Goal: Information Seeking & Learning: Find specific fact

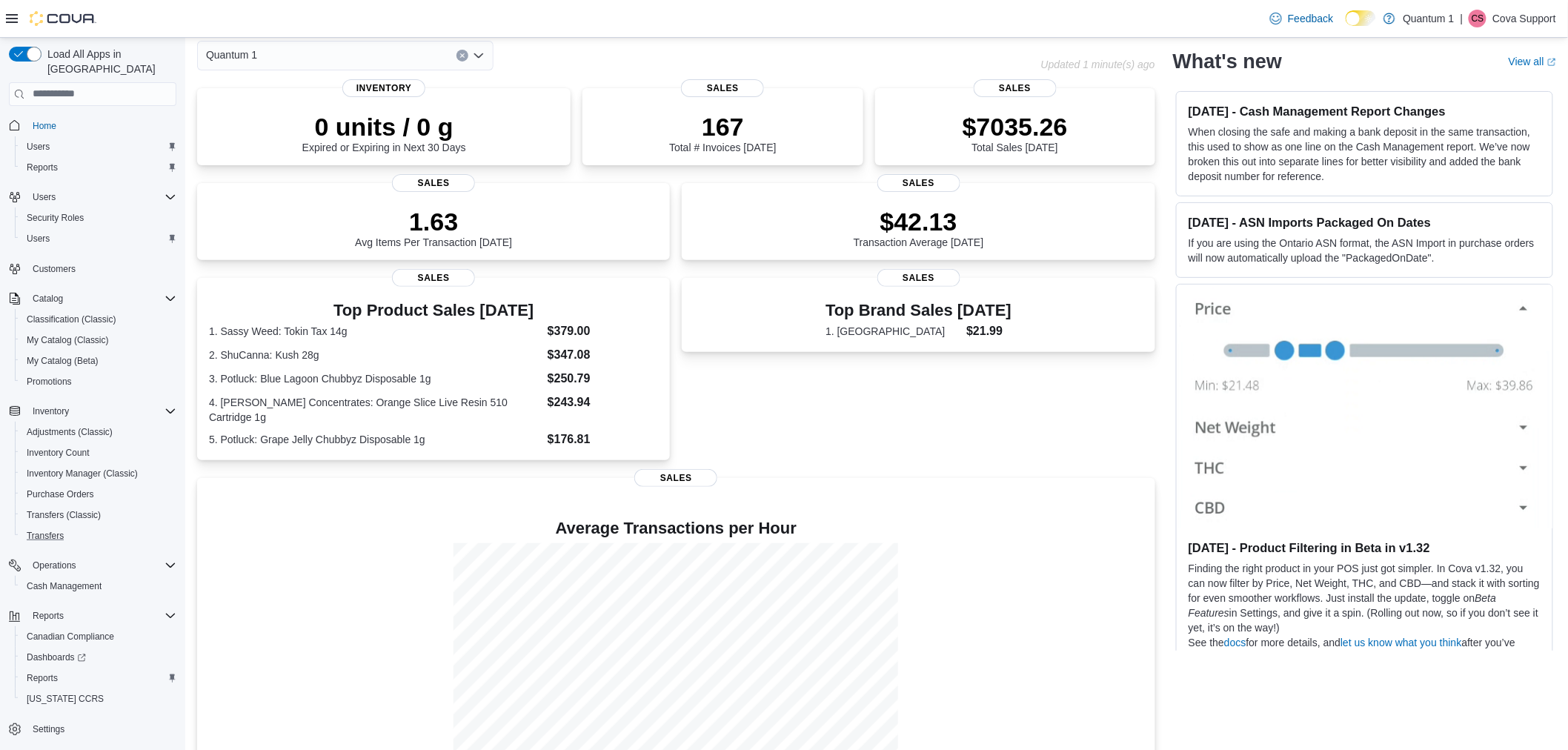
scroll to position [121, 0]
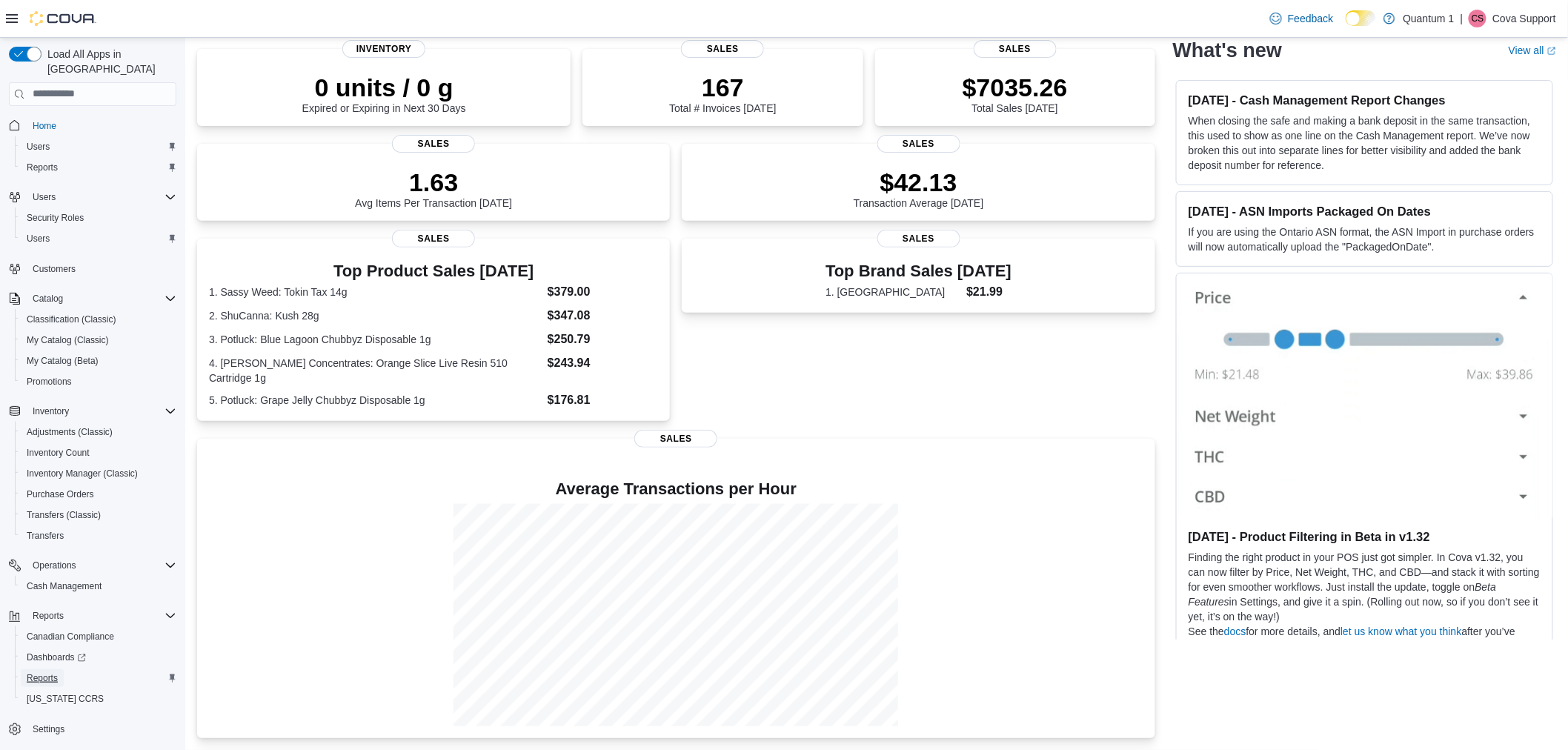
click at [48, 672] on span "Reports" at bounding box center [42, 678] width 31 height 11
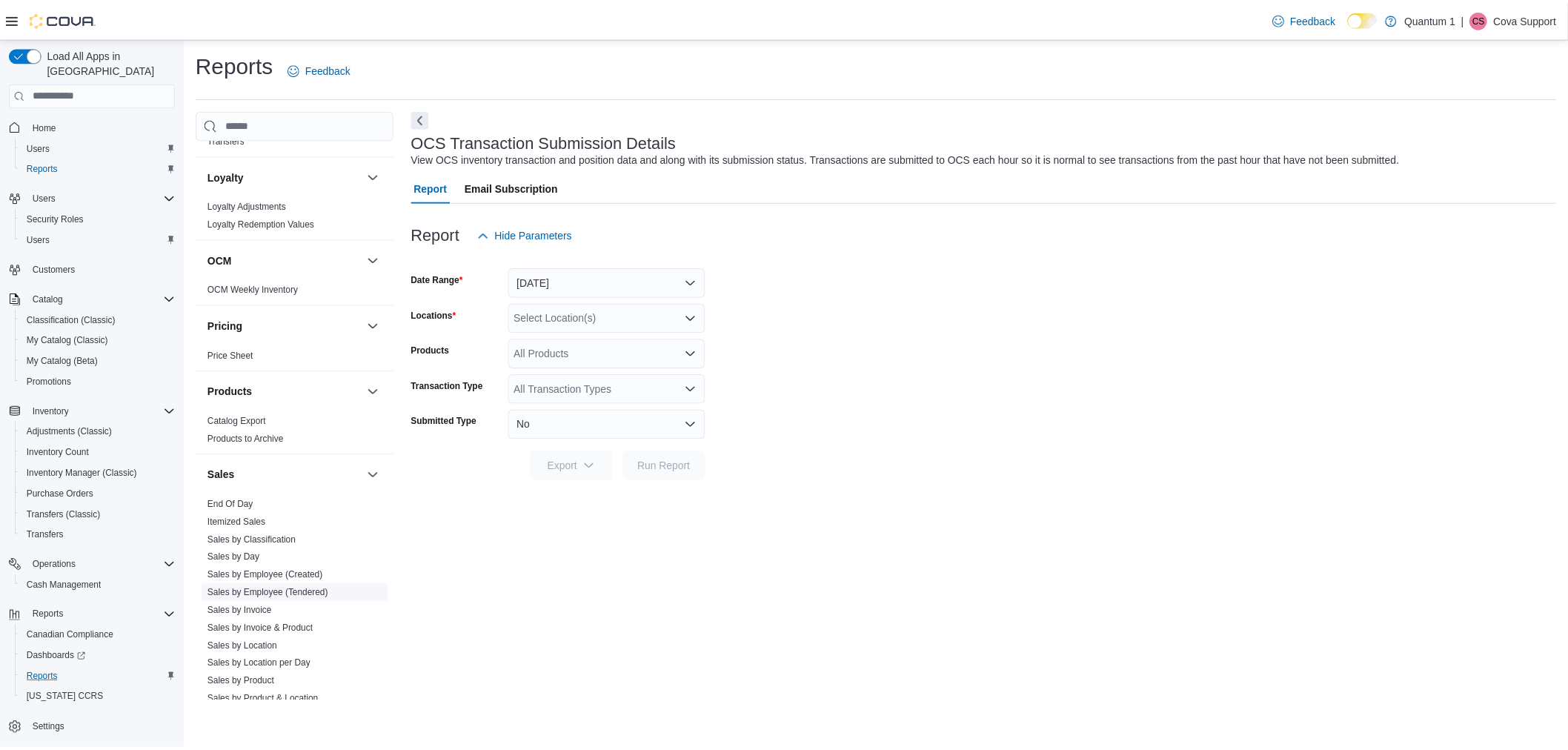
scroll to position [1040, 0]
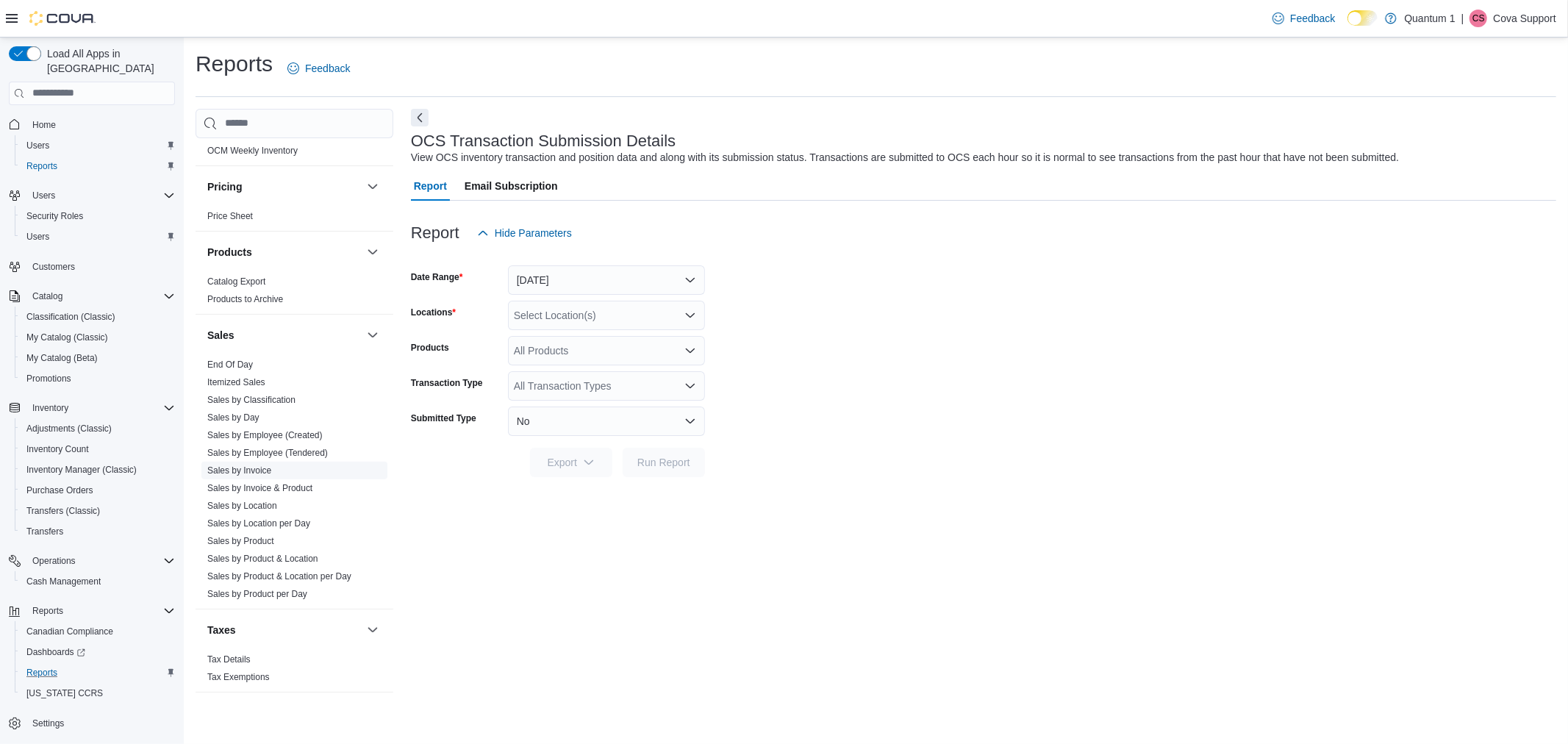
click at [260, 466] on link "Sales by Invoice" at bounding box center [239, 471] width 64 height 10
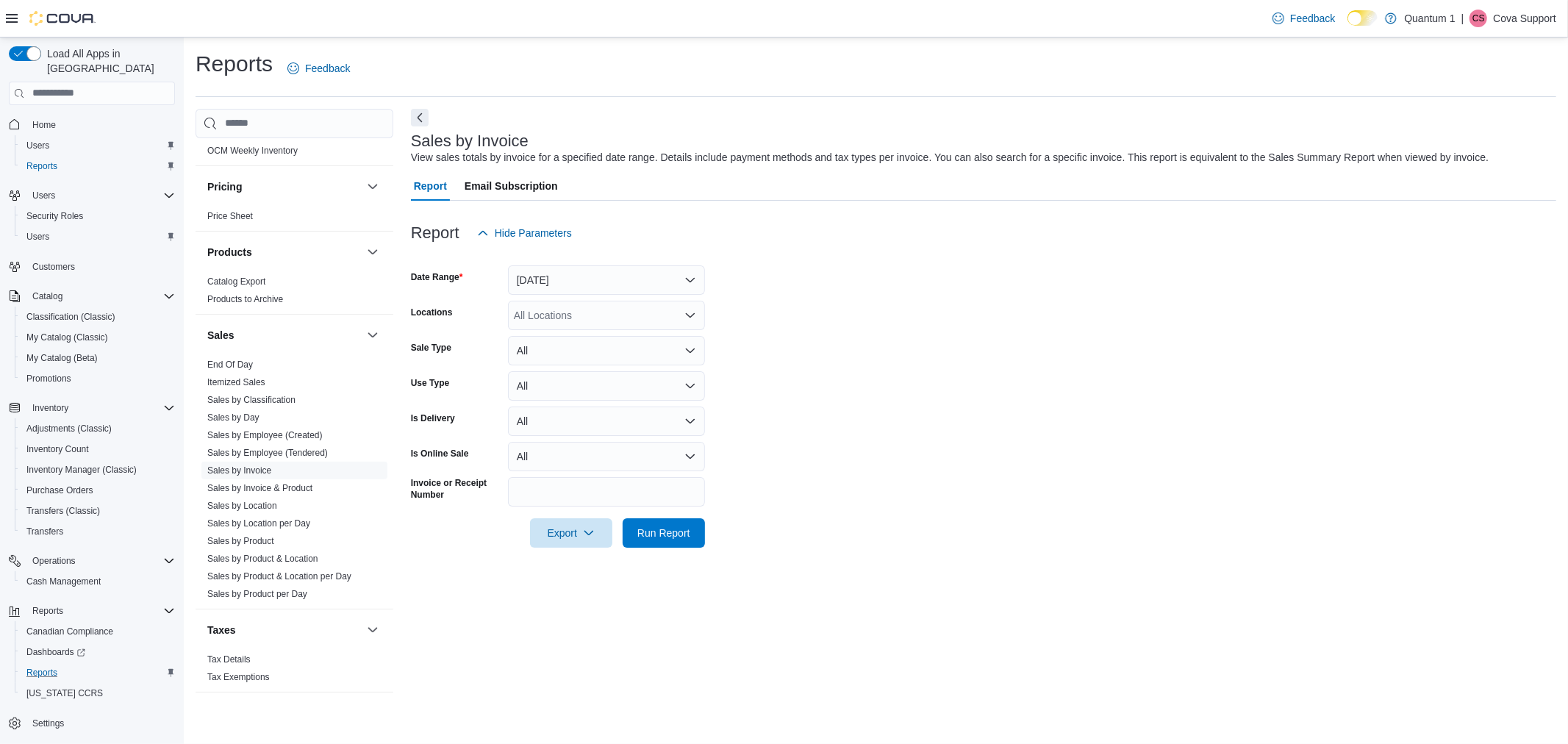
click at [646, 512] on div at bounding box center [983, 512] width 1146 height 11
click at [667, 536] on span "Run Report" at bounding box center [664, 533] width 53 height 15
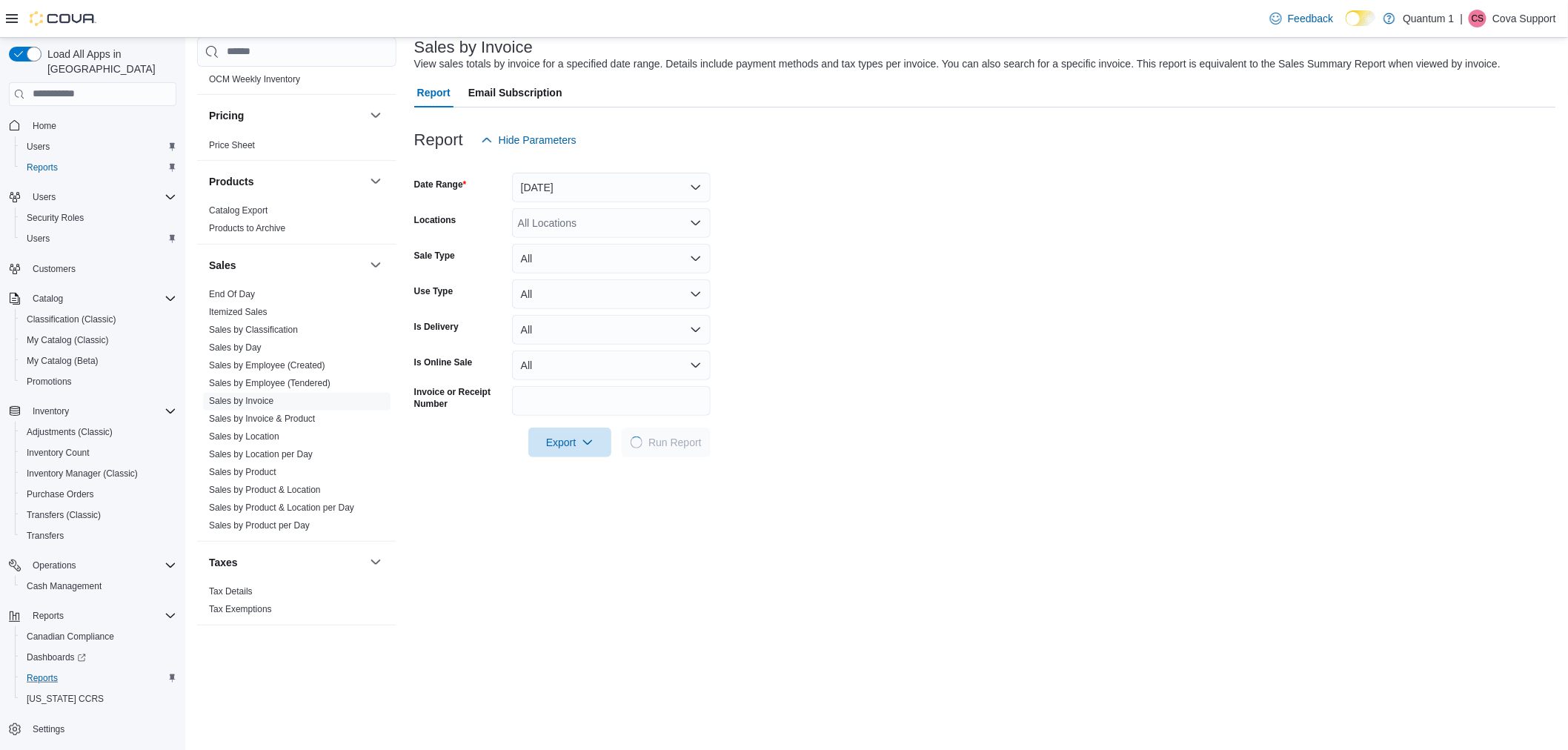
scroll to position [247, 0]
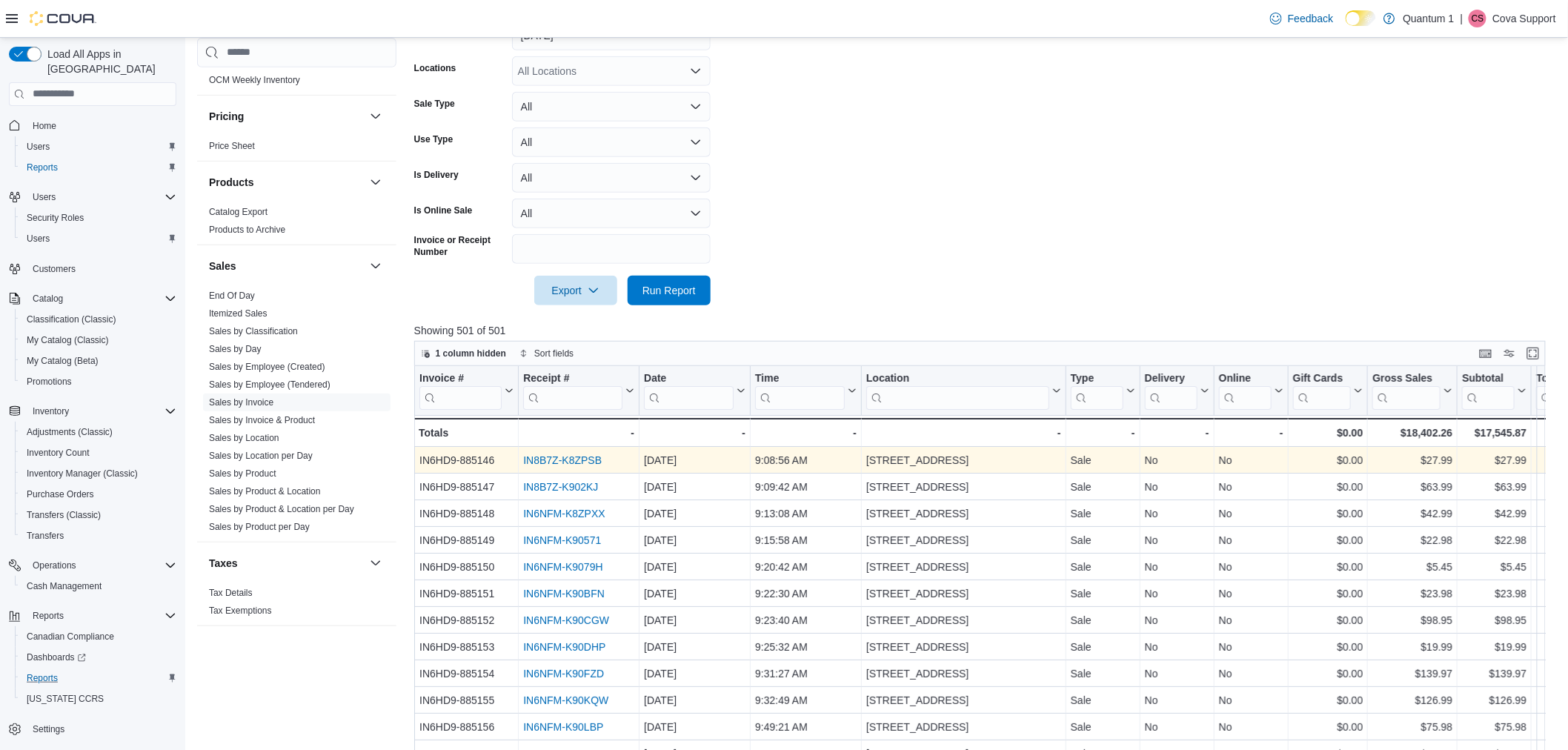
click at [583, 455] on link "IN8B7Z-K8ZPSB" at bounding box center [562, 460] width 79 height 11
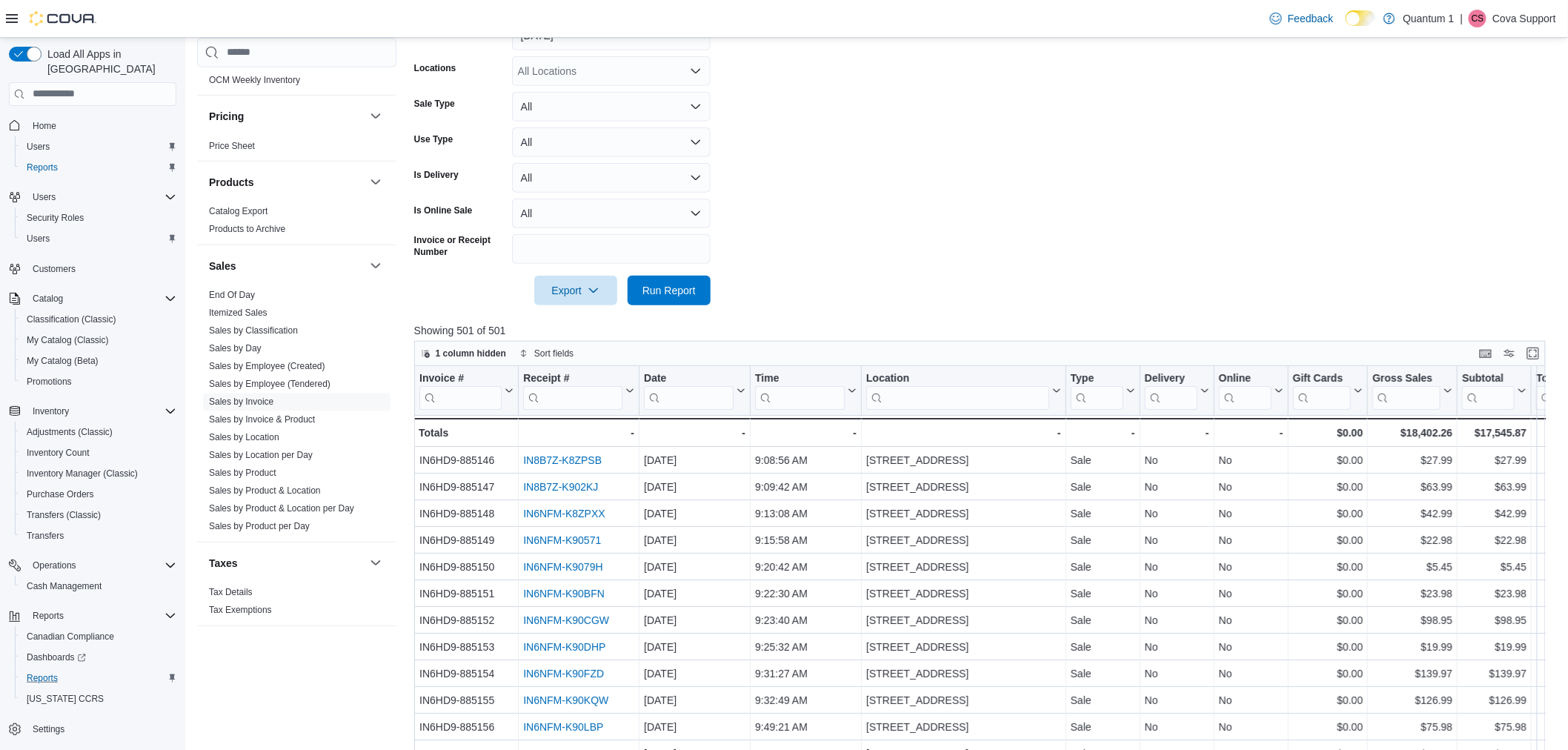
click at [1515, 12] on p "Cova Support" at bounding box center [1523, 18] width 64 height 18
click at [1501, 143] on button "Sign Out" at bounding box center [1482, 146] width 136 height 24
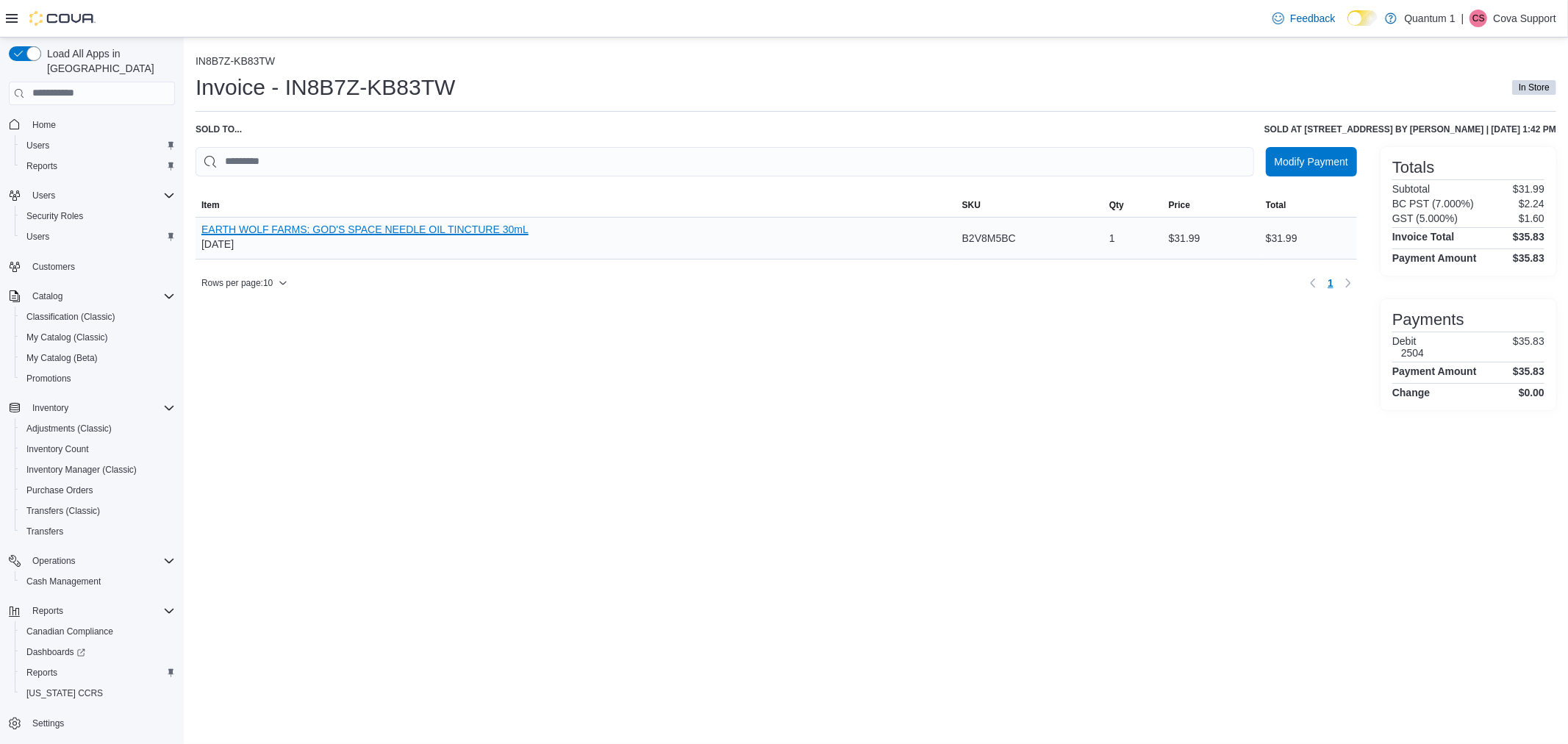
click at [483, 228] on button "EARTH WOLF FARMS: GOD'S SPACE NEEDLE OIL TINCTURE 30mL" at bounding box center [365, 229] width 327 height 11
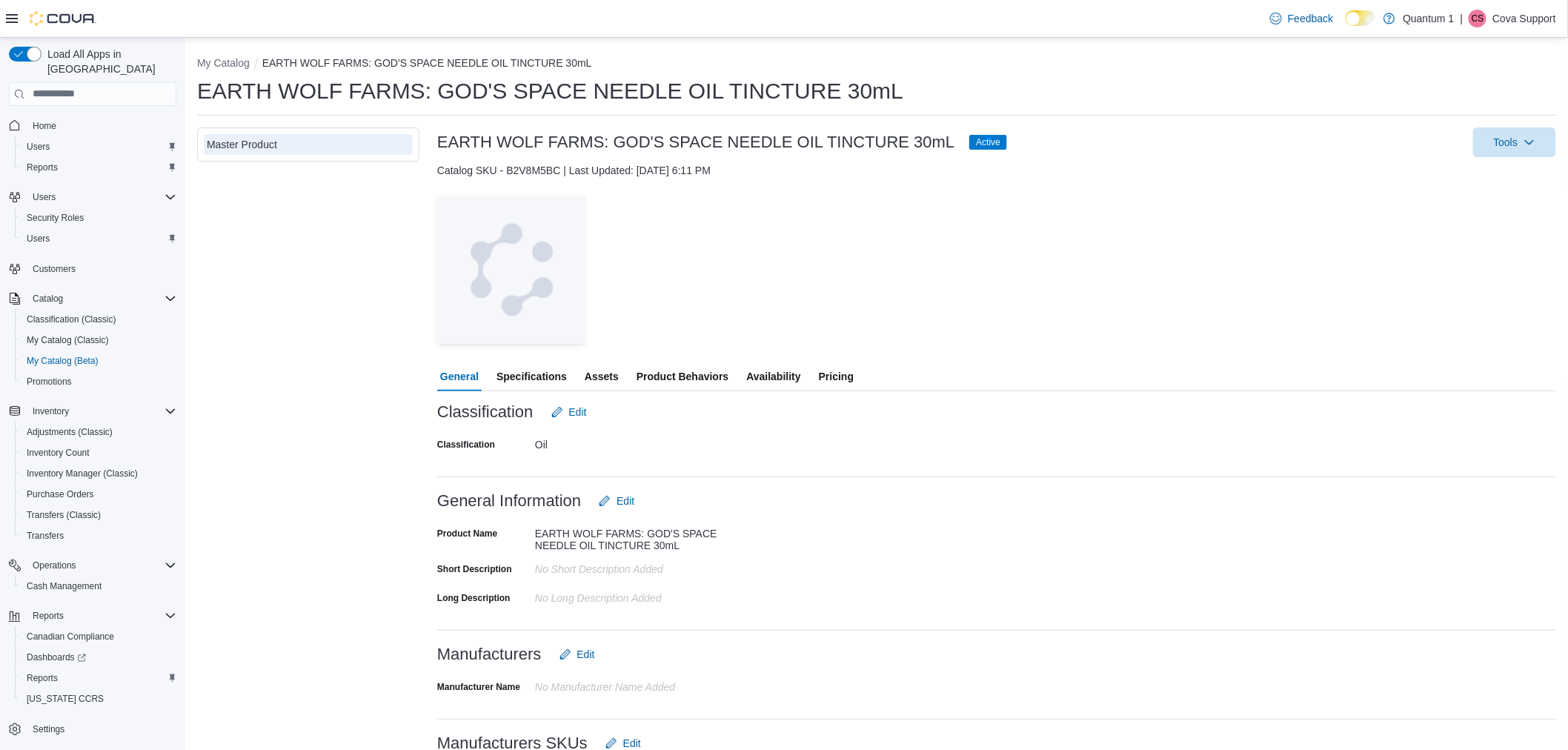
click at [538, 375] on span "Specifications" at bounding box center [531, 375] width 70 height 29
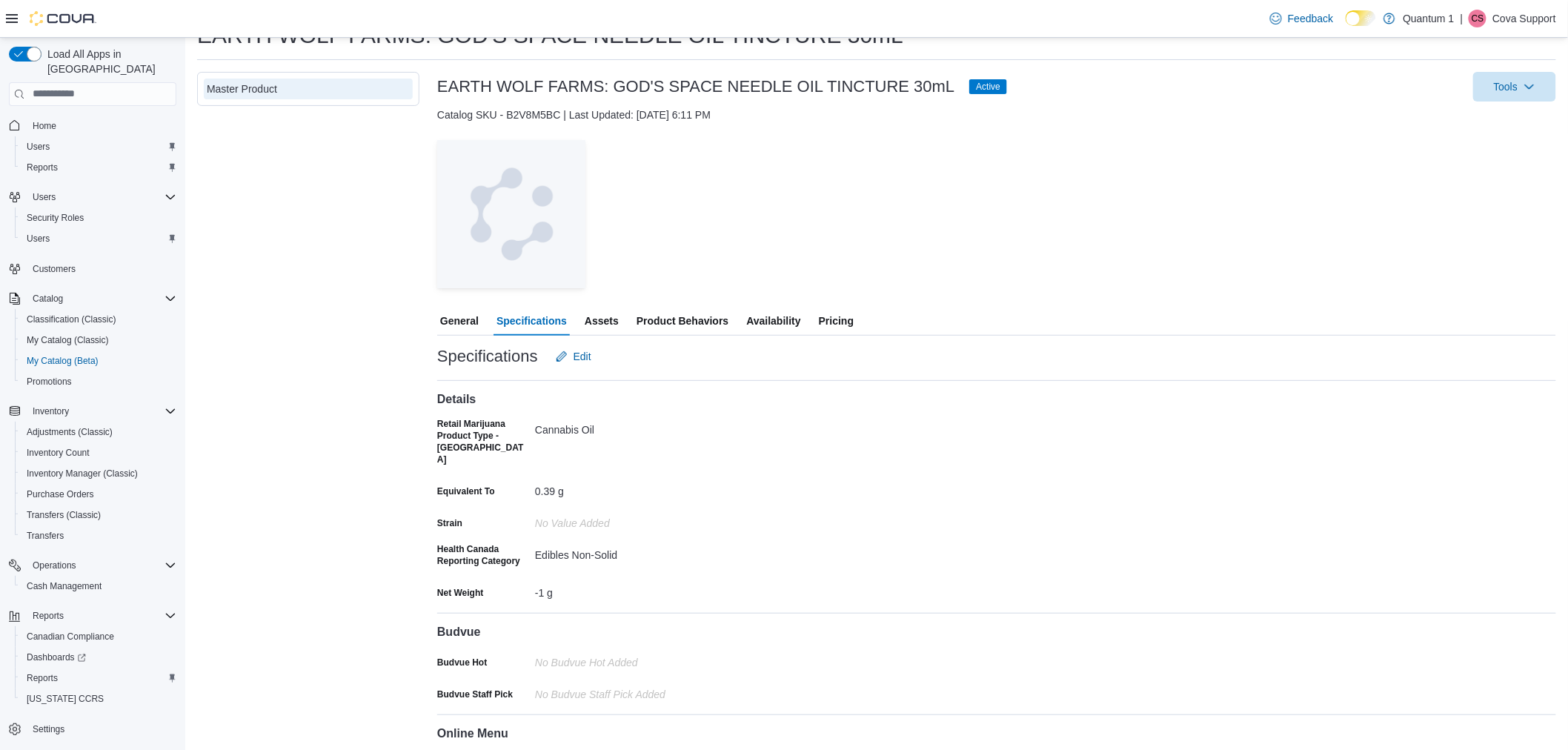
scroll to position [83, 0]
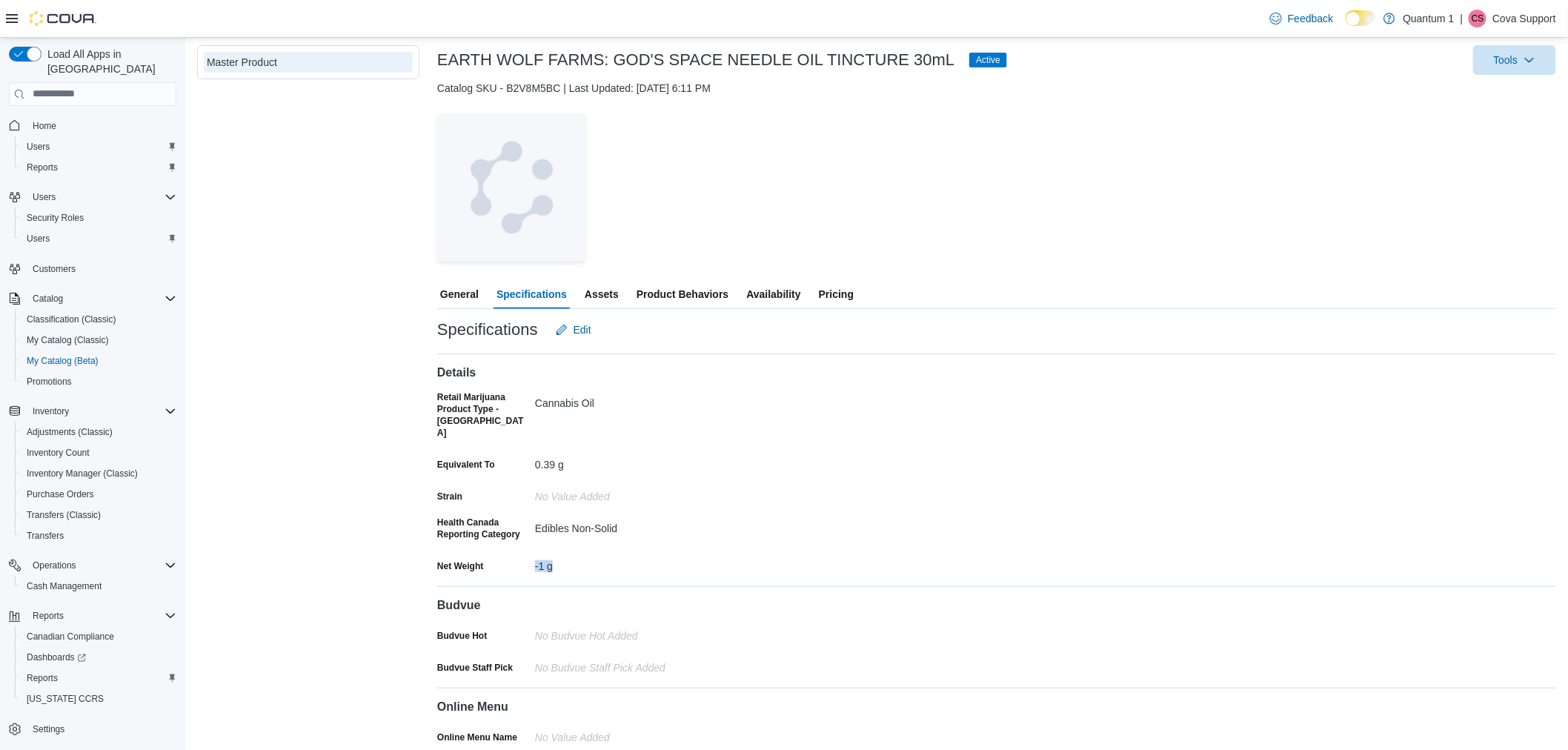
drag, startPoint x: 560, startPoint y: 553, endPoint x: 523, endPoint y: 553, distance: 37.0
click at [523, 554] on div "Net Weight -1 g" at bounding box center [585, 566] width 296 height 23
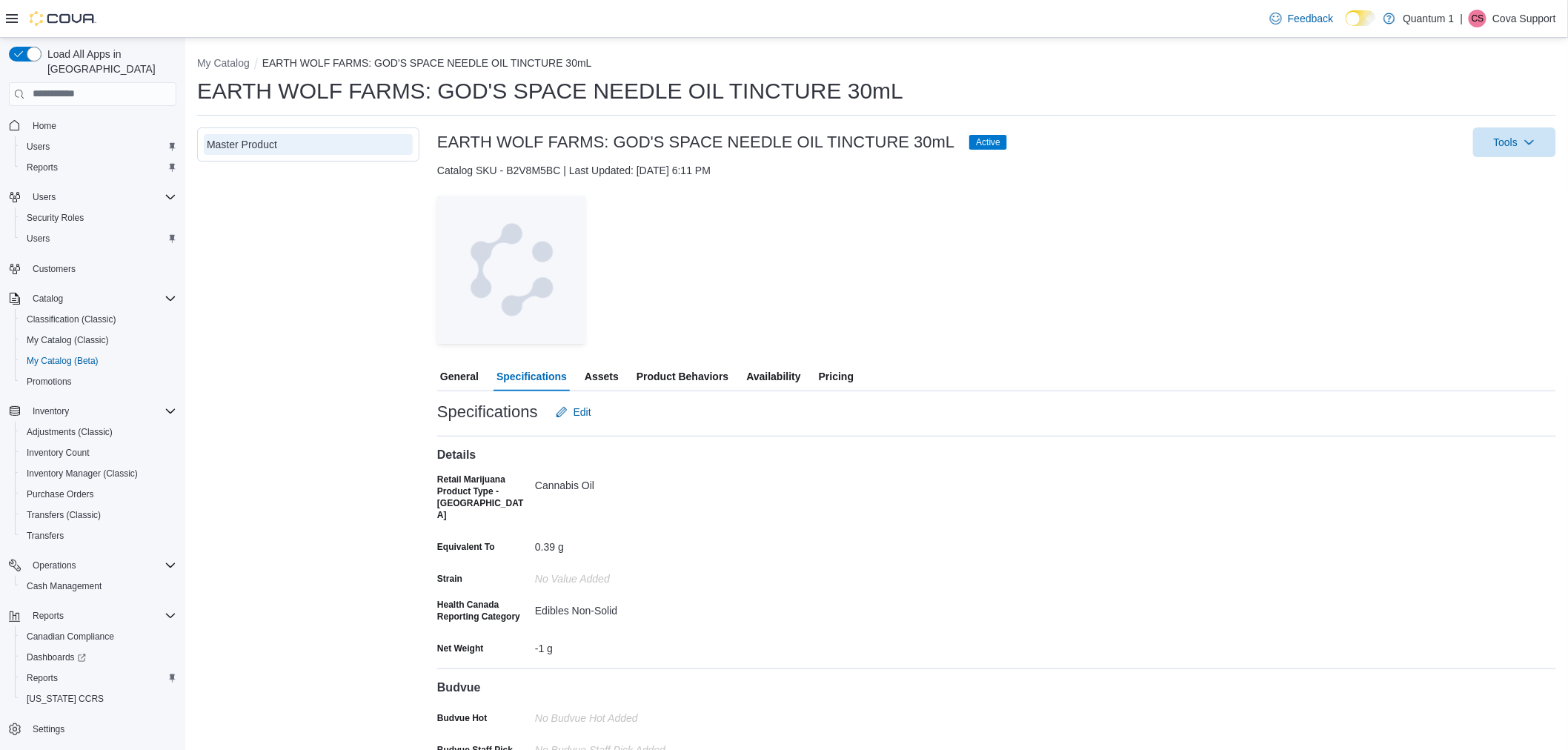
drag, startPoint x: 1165, startPoint y: 295, endPoint x: 1158, endPoint y: 308, distance: 14.8
click at [1165, 295] on div "— Click to open this image in fullscreen mode" at bounding box center [996, 270] width 1119 height 148
